Goal: Information Seeking & Learning: Learn about a topic

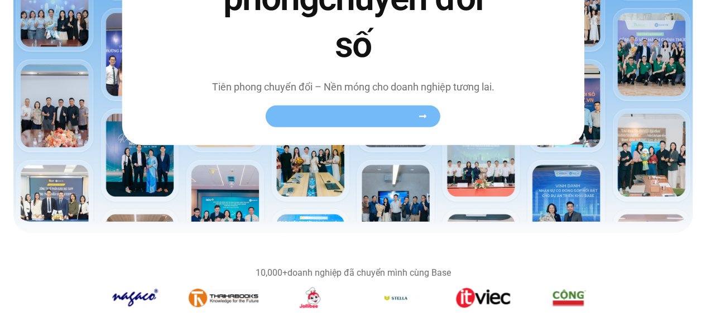
click at [316, 110] on link "Xem toàn bộ câu chuyện khách hàng" at bounding box center [353, 116] width 175 height 22
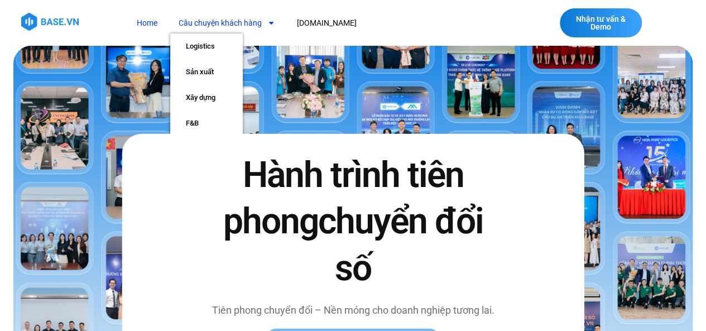
click at [230, 23] on link "Câu chuyện khách hàng" at bounding box center [226, 23] width 113 height 21
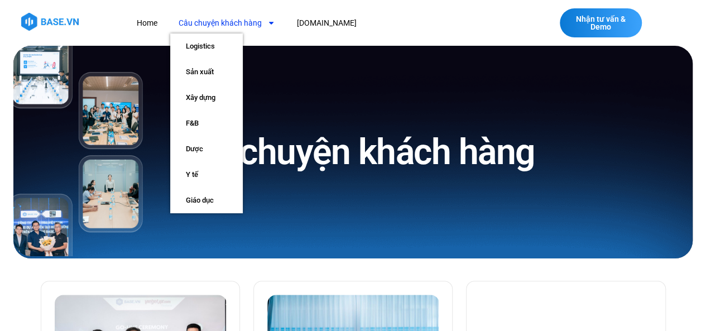
click at [229, 26] on link "Câu chuyện khách hàng" at bounding box center [226, 23] width 113 height 21
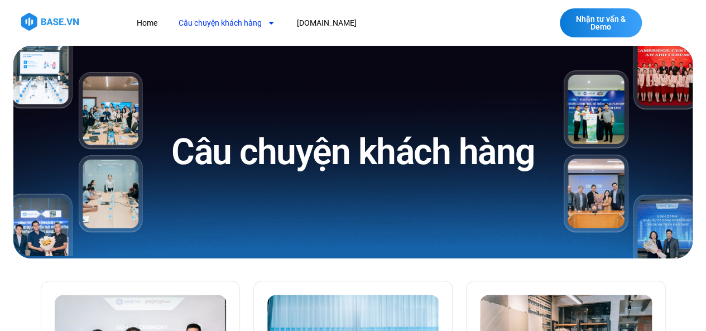
click at [229, 26] on link "Câu chuyện khách hàng" at bounding box center [226, 23] width 113 height 21
click at [229, 27] on link "Câu chuyện khách hàng" at bounding box center [226, 23] width 113 height 21
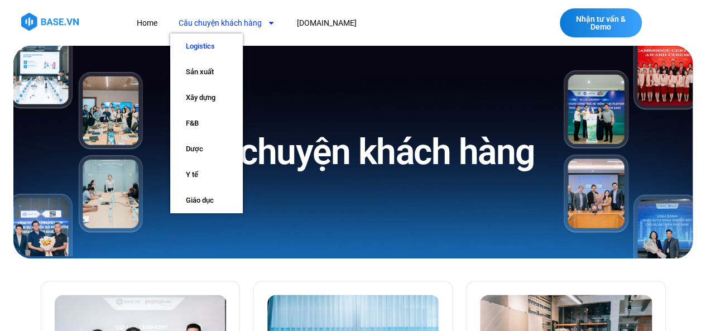
click at [206, 44] on link "Logistics" at bounding box center [206, 46] width 73 height 26
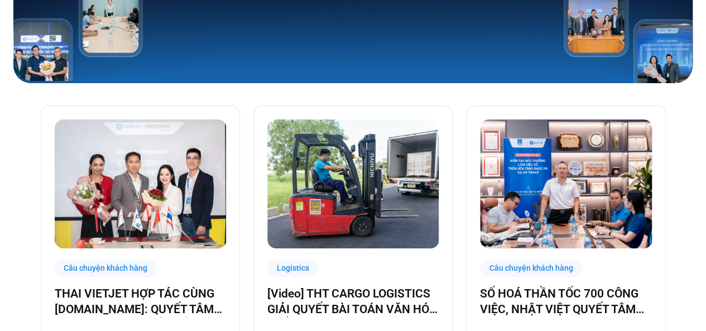
scroll to position [279, 0]
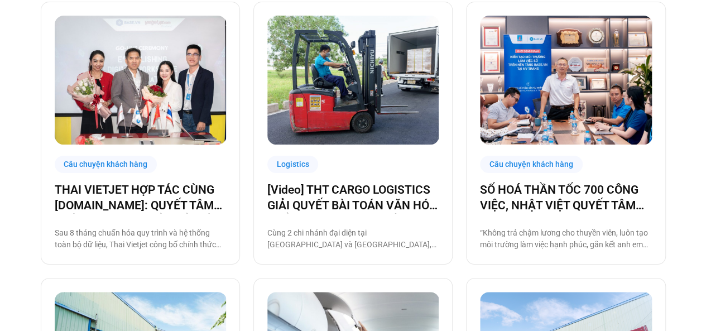
click at [366, 92] on img at bounding box center [353, 80] width 172 height 129
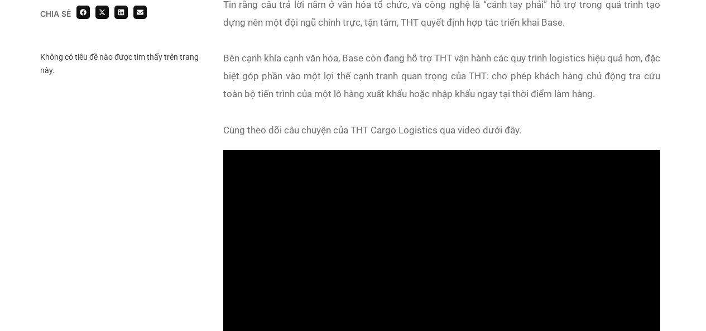
scroll to position [893, 0]
